Goal: Transaction & Acquisition: Purchase product/service

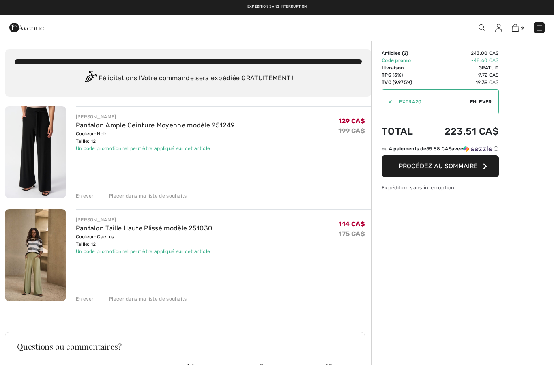
click at [85, 298] on div "Enlever" at bounding box center [85, 298] width 18 height 7
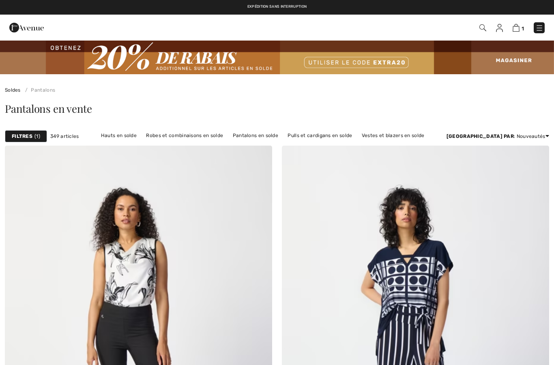
checkbox input "true"
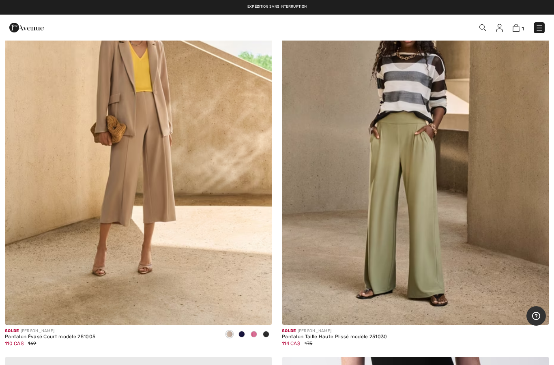
click at [426, 198] on img at bounding box center [415, 124] width 267 height 401
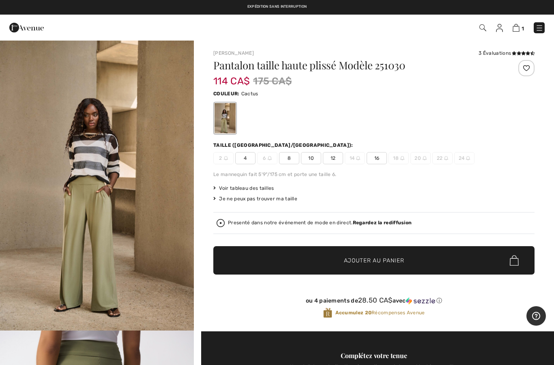
click at [309, 160] on span "10" at bounding box center [311, 158] width 20 height 12
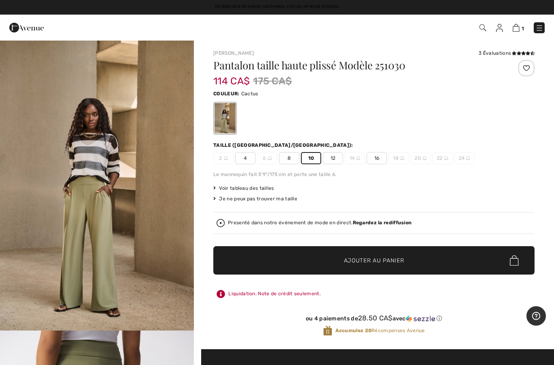
click at [472, 225] on div "Presenté dans notre événement de mode en direct. Regardez la rediffusion" at bounding box center [373, 223] width 315 height 8
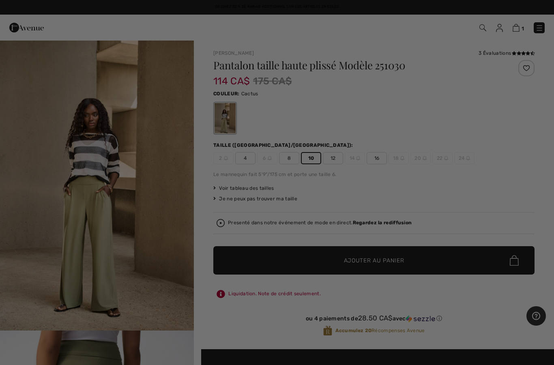
click at [441, 265] on div "Live video shopping" at bounding box center [277, 182] width 554 height 365
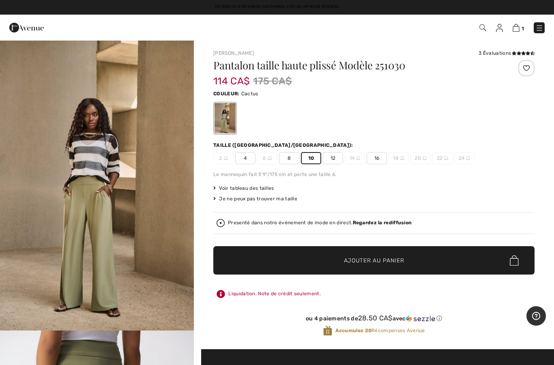
click at [452, 266] on span "✔ Ajouté au panier Ajouter au panier" at bounding box center [373, 260] width 321 height 28
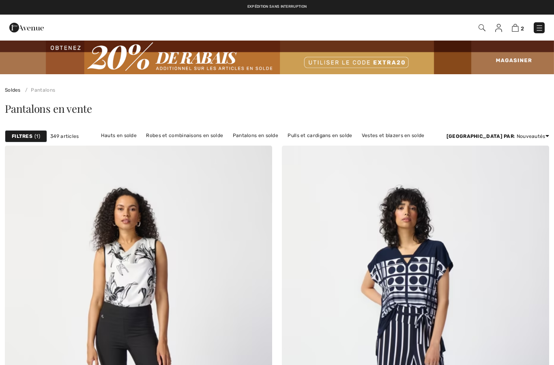
checkbox input "true"
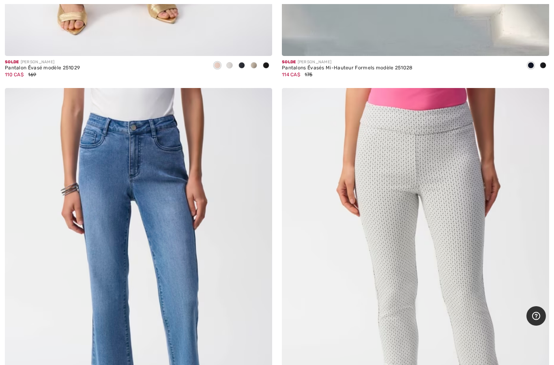
scroll to position [10289, 0]
